Goal: Task Accomplishment & Management: Use online tool/utility

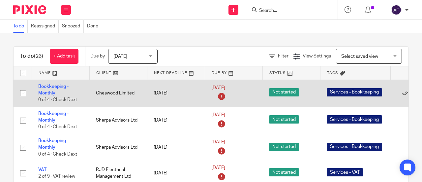
scroll to position [0, 55]
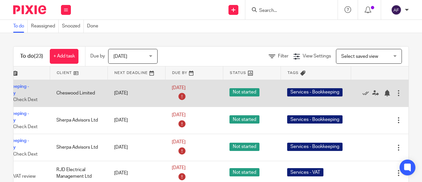
click at [395, 93] on div at bounding box center [398, 93] width 7 height 7
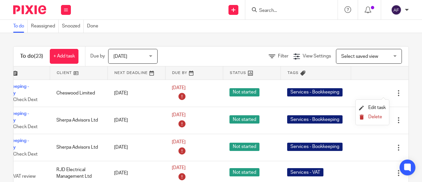
click at [372, 115] on span "Delete" at bounding box center [375, 116] width 14 height 5
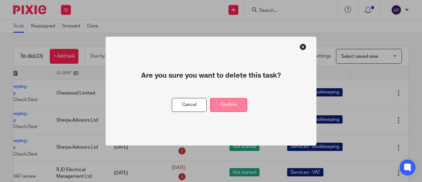
click at [229, 104] on button "Confirm" at bounding box center [228, 105] width 37 height 14
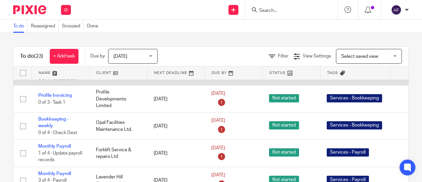
scroll to position [195, 0]
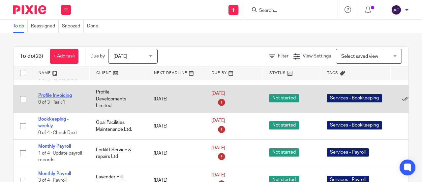
click at [47, 96] on link "Profile Invoicing" at bounding box center [55, 95] width 34 height 5
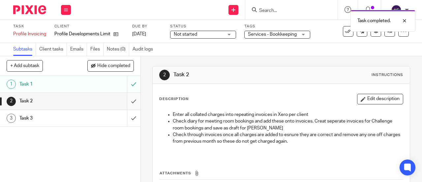
click at [126, 101] on input "submit" at bounding box center [70, 101] width 140 height 16
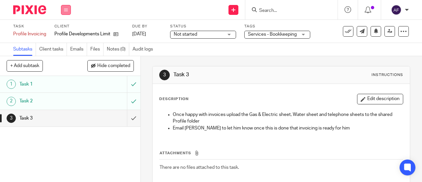
click at [65, 10] on icon at bounding box center [66, 10] width 4 height 4
click at [64, 32] on link "Work" at bounding box center [63, 30] width 12 height 5
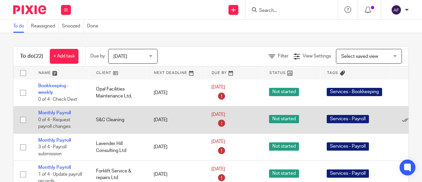
scroll to position [228, 55]
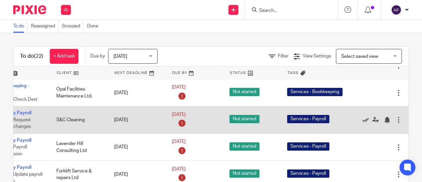
click at [362, 117] on icon at bounding box center [365, 119] width 7 height 7
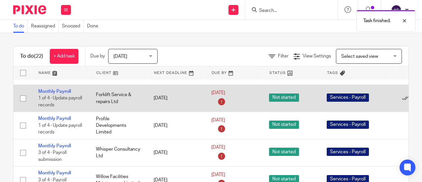
scroll to position [277, 55]
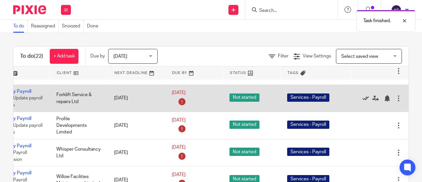
click at [362, 95] on icon at bounding box center [365, 98] width 7 height 7
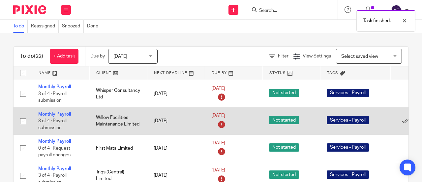
scroll to position [308, 55]
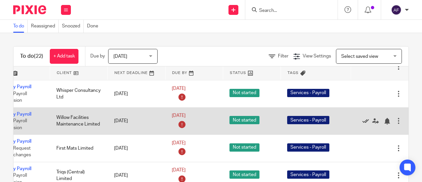
click at [362, 118] on icon at bounding box center [365, 121] width 7 height 7
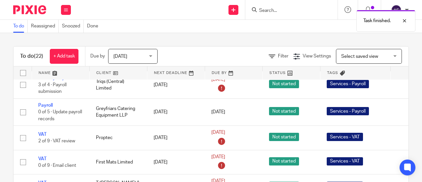
scroll to position [373, 0]
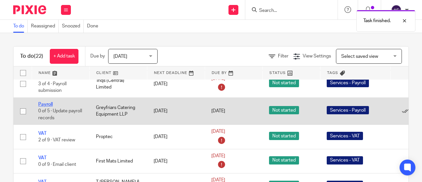
click at [47, 102] on link "Payroll" at bounding box center [45, 104] width 15 height 5
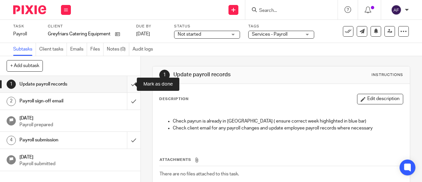
click at [128, 82] on input "submit" at bounding box center [70, 84] width 140 height 16
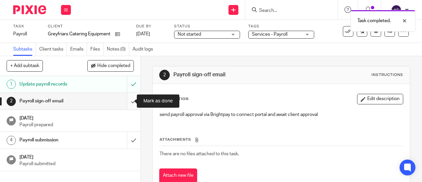
click at [126, 100] on input "submit" at bounding box center [70, 101] width 140 height 16
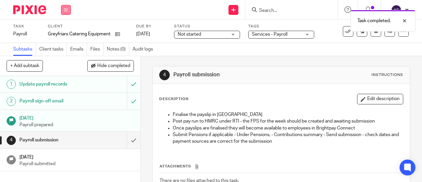
click at [65, 9] on icon at bounding box center [66, 10] width 4 height 4
click at [64, 31] on link "Work" at bounding box center [63, 30] width 12 height 5
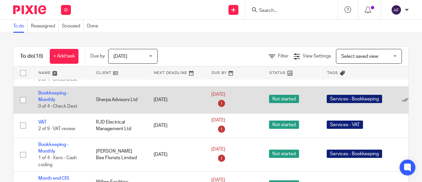
scroll to position [22, 0]
